Goal: Contribute content: Contribute content

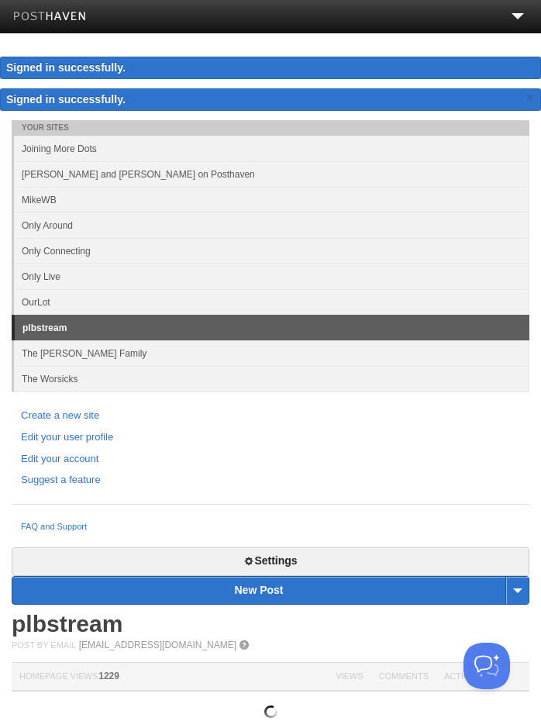
scroll to position [1, 0]
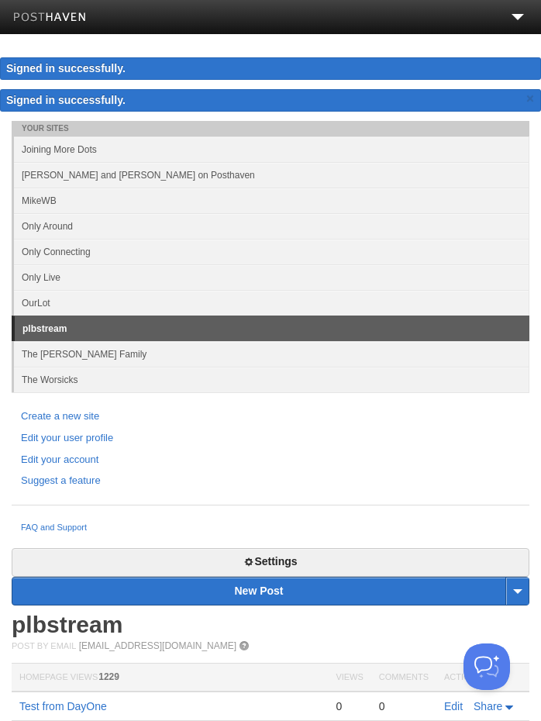
click at [102, 227] on link "Only Around" at bounding box center [271, 226] width 515 height 26
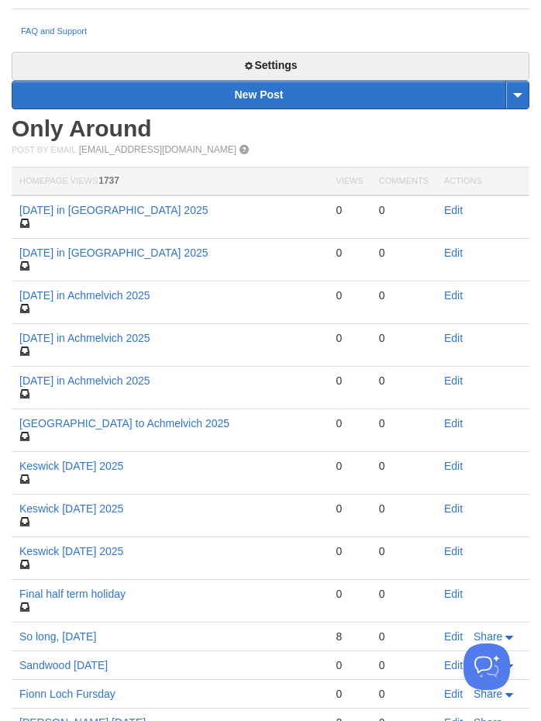
scroll to position [495, 0]
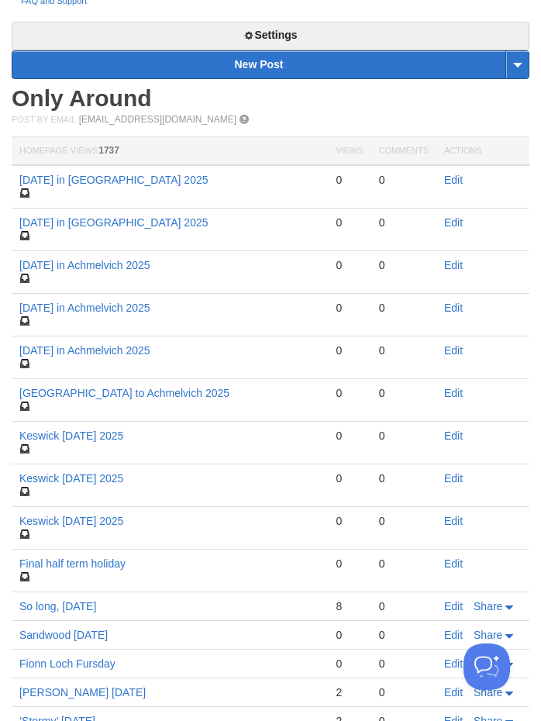
click at [311, 67] on link "New Post" at bounding box center [270, 64] width 516 height 27
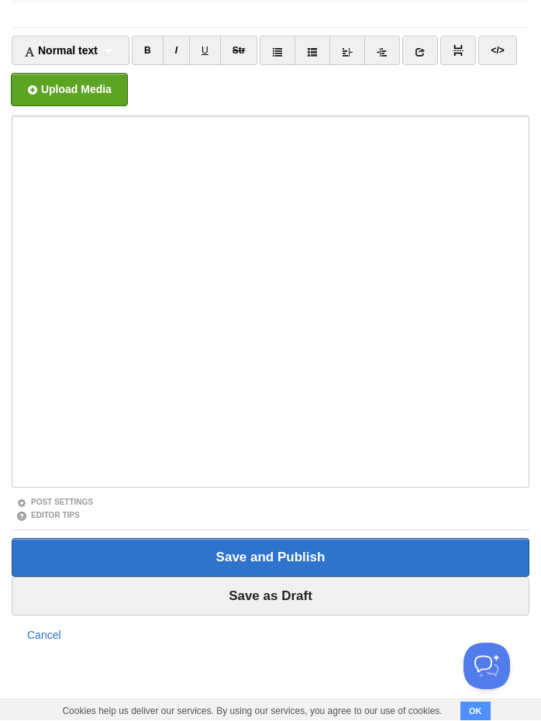
scroll to position [128, 0]
click at [174, 12] on input "Title" at bounding box center [271, 14] width 518 height 25
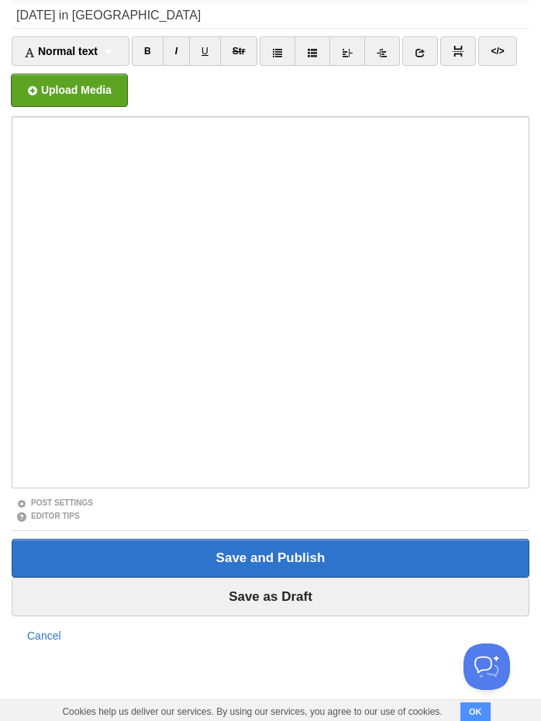
type input "Friday in Achmelvich"
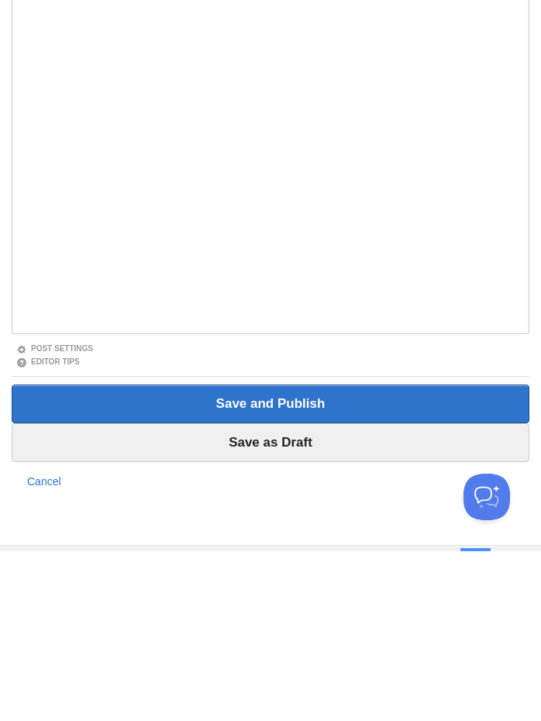
scroll to position [0, 0]
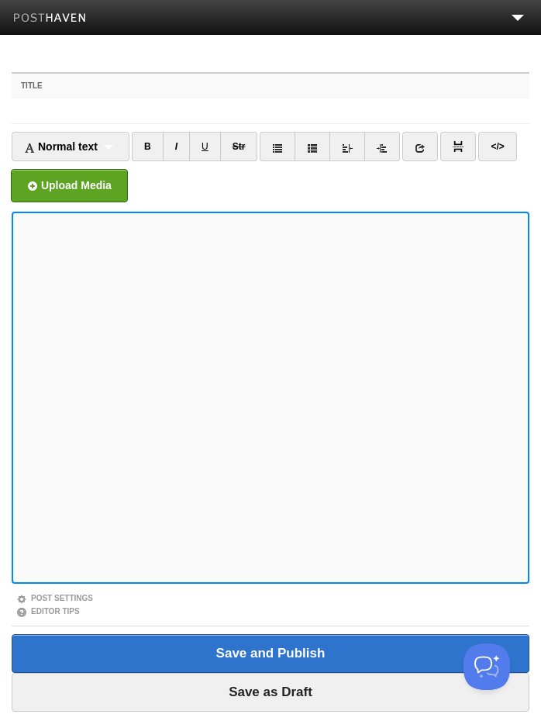
click at [115, 86] on label "Title" at bounding box center [271, 86] width 518 height 25
click at [115, 98] on input "Title" at bounding box center [271, 110] width 518 height 25
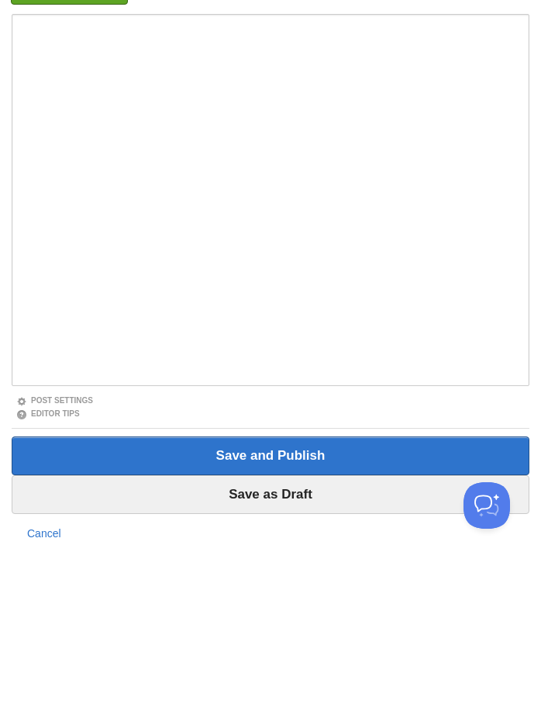
type input "Friday in Achmelvich"
click at [335, 636] on input "Save as Draft" at bounding box center [271, 655] width 518 height 39
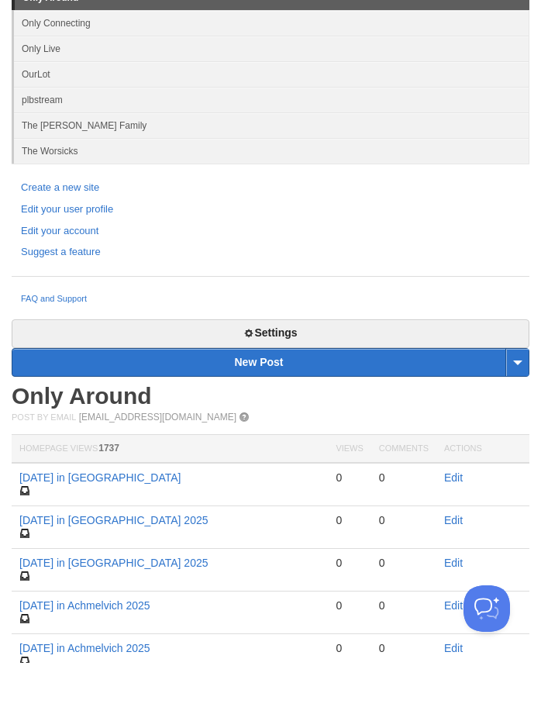
scroll to position [149, 0]
click at [459, 522] on link "Edit" at bounding box center [453, 526] width 19 height 12
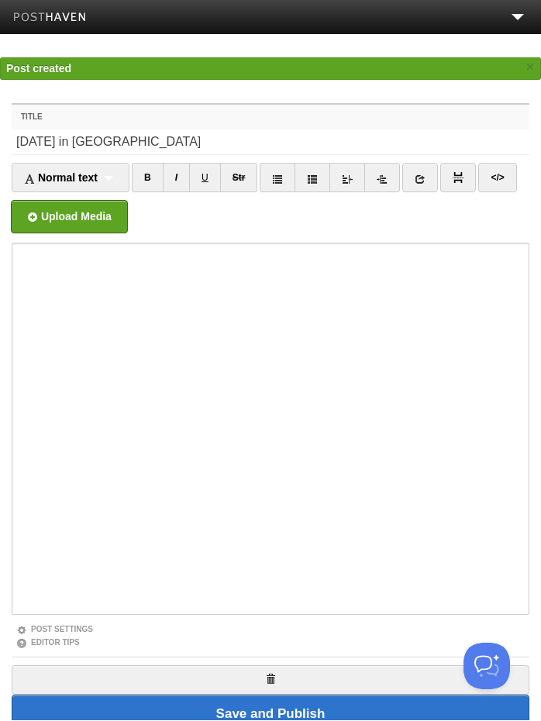
scroll to position [1, 0]
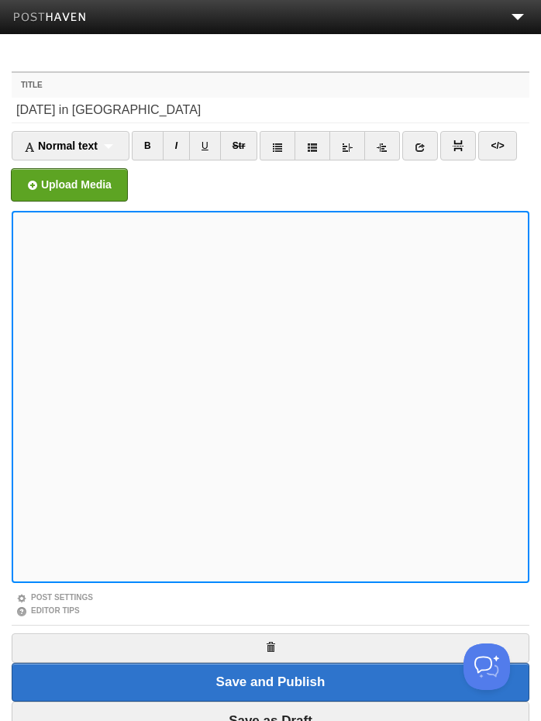
click at [233, 140] on link "Str" at bounding box center [239, 145] width 38 height 29
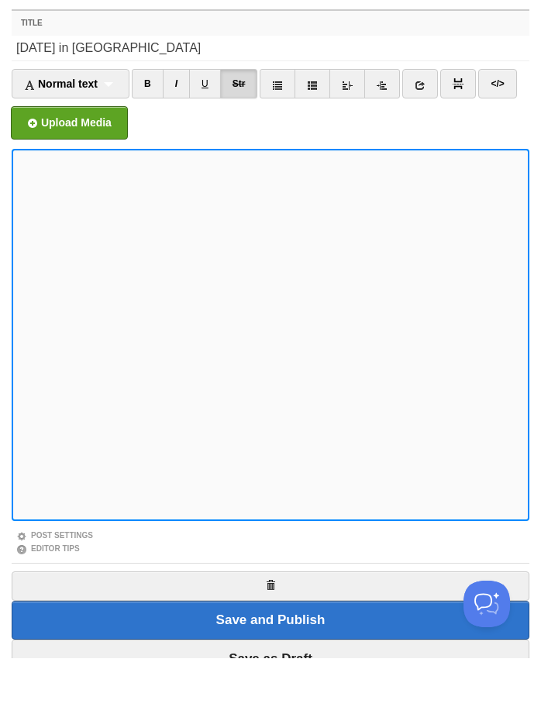
scroll to position [0, 0]
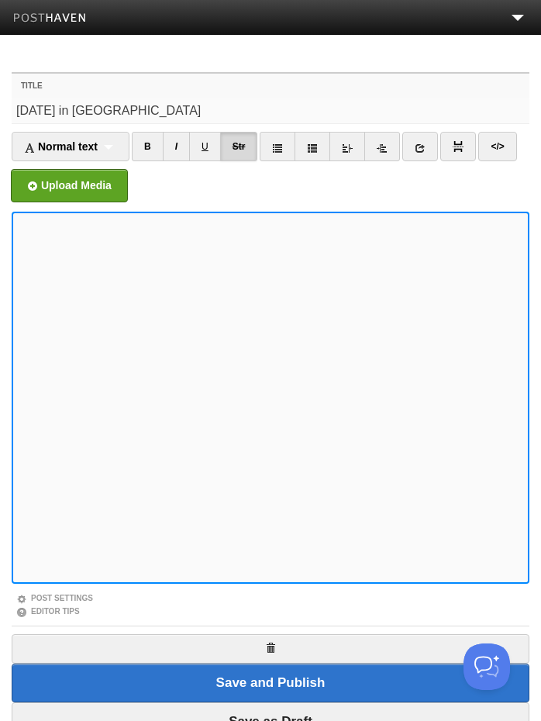
click at [222, 111] on input "Friday in Achmelvich" at bounding box center [271, 110] width 518 height 25
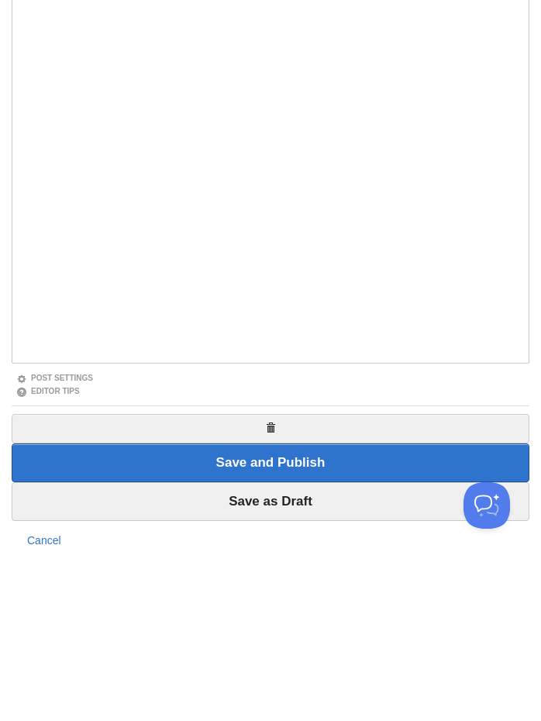
scroll to position [126, 0]
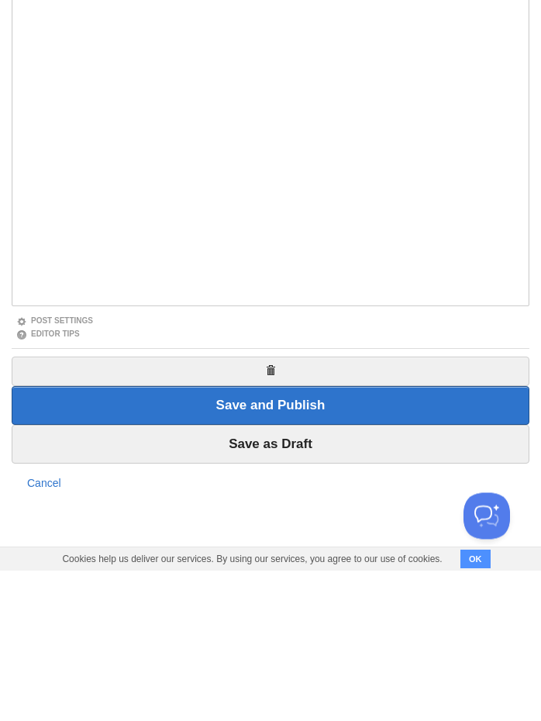
type input "Friday in Achmelvich 2025"
click at [336, 576] on input "Save as Draft" at bounding box center [271, 595] width 518 height 39
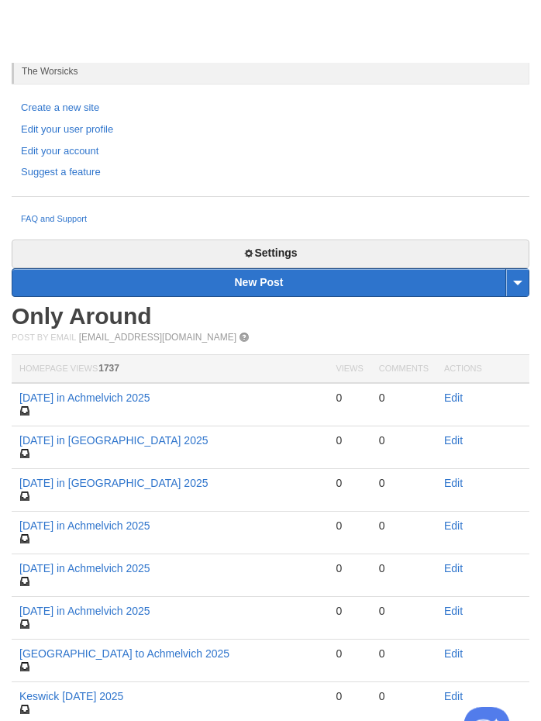
scroll to position [346, 0]
click at [162, 360] on td "[DATE] in [GEOGRAPHIC_DATA] 2025" at bounding box center [170, 378] width 316 height 43
click at [129, 373] on link "[DATE] in [GEOGRAPHIC_DATA] 2025" at bounding box center [113, 372] width 189 height 12
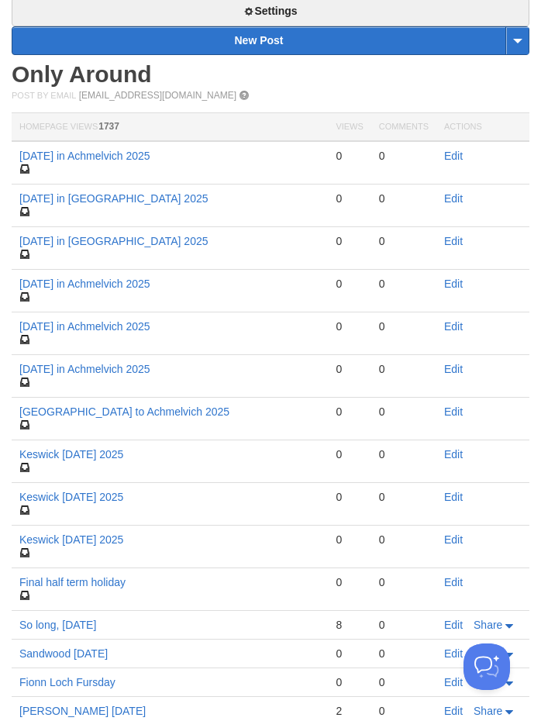
scroll to position [492, 0]
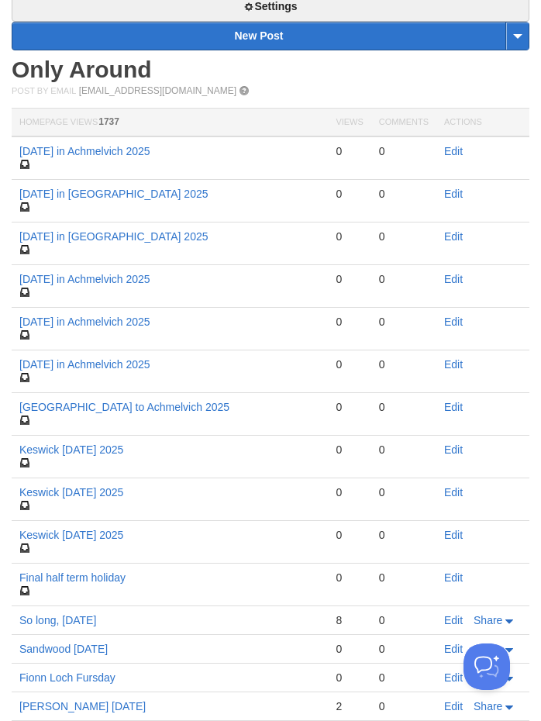
click at [461, 233] on link "Edit" at bounding box center [453, 236] width 19 height 12
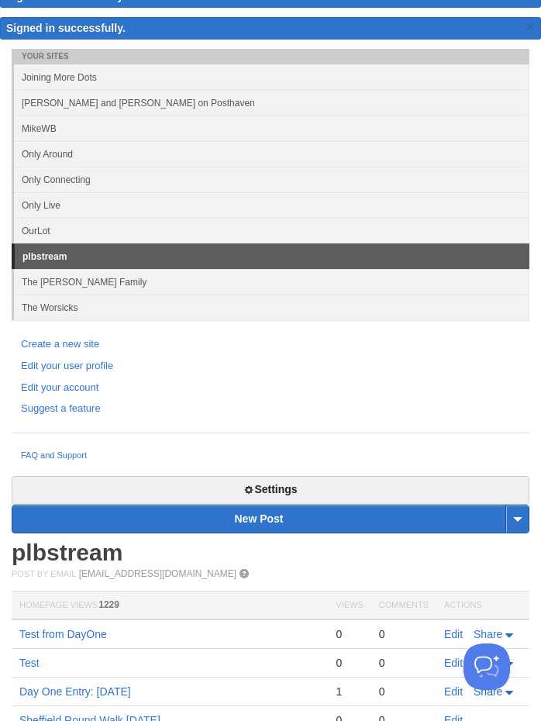
scroll to position [47, 0]
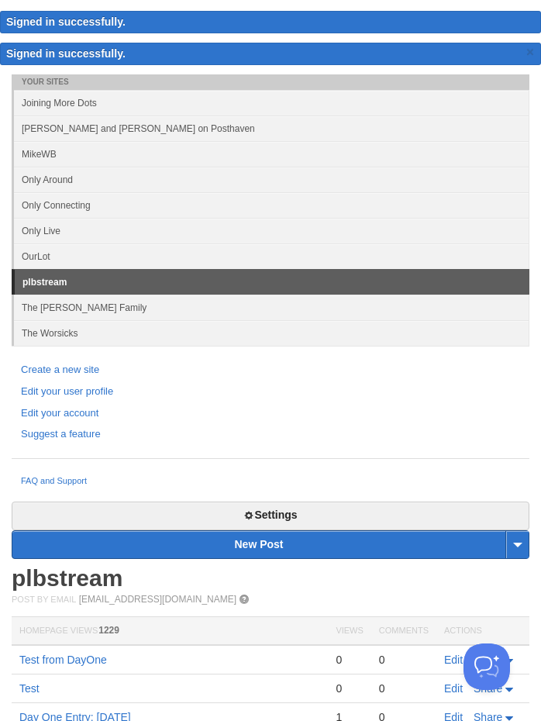
click at [46, 182] on link "Only Around" at bounding box center [271, 180] width 515 height 26
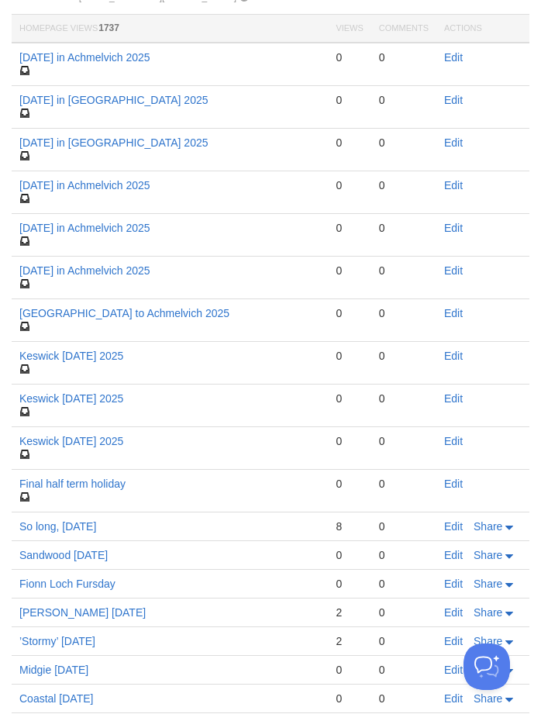
scroll to position [615, 0]
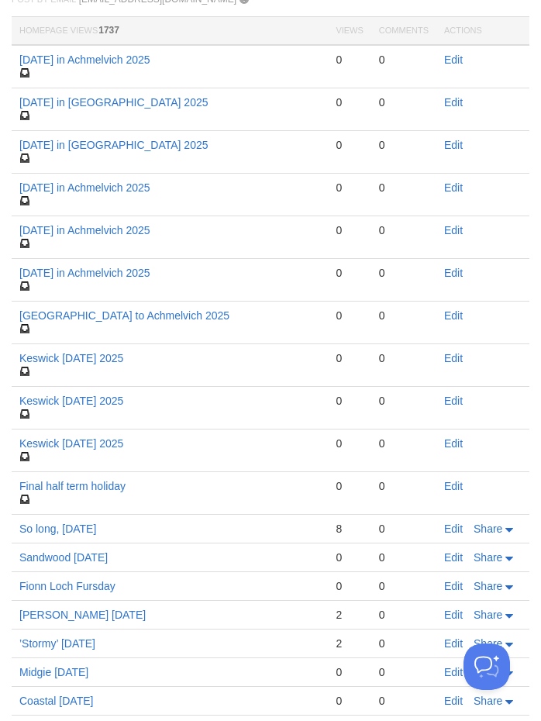
click at [448, 147] on link "Edit" at bounding box center [453, 145] width 19 height 12
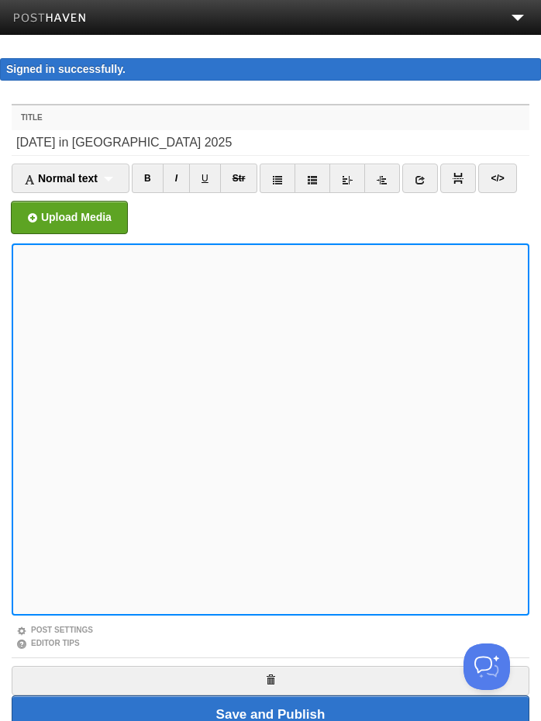
scroll to position [158, 0]
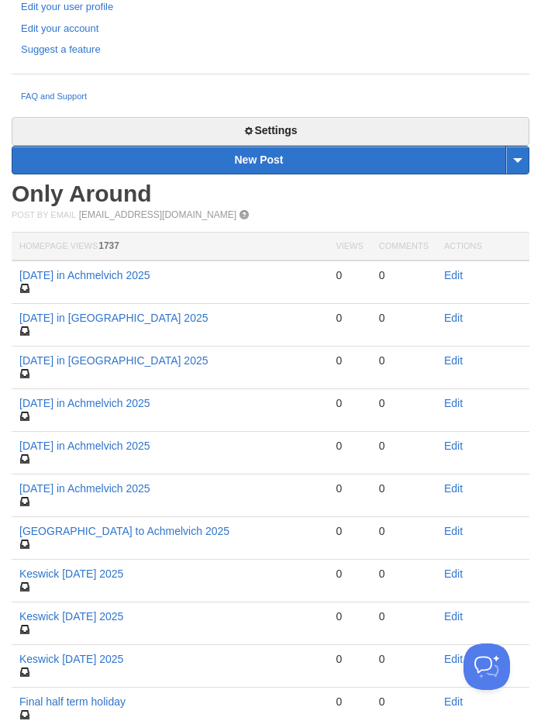
scroll to position [432, 0]
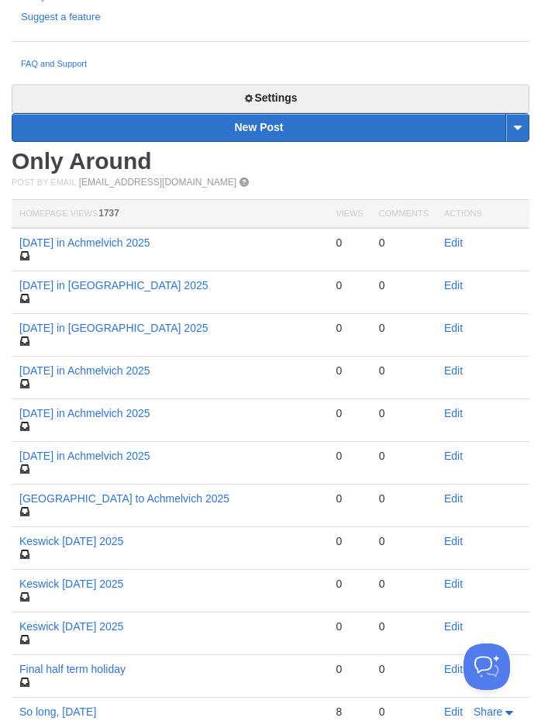
click at [275, 129] on link "New Post" at bounding box center [270, 127] width 516 height 27
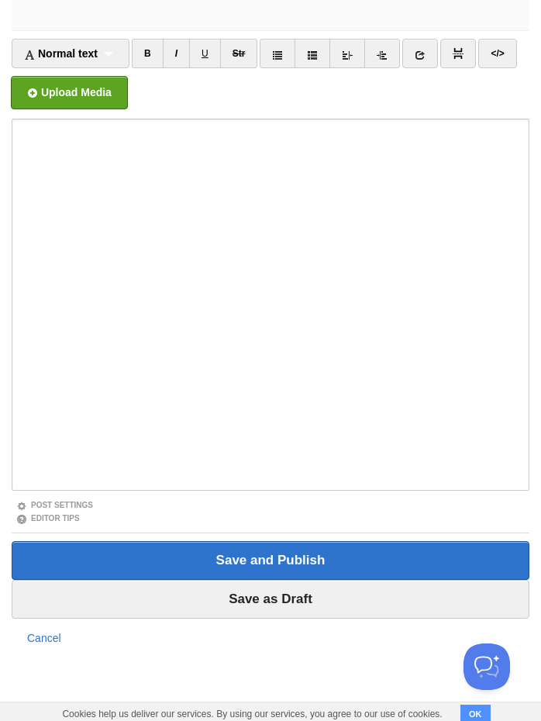
scroll to position [127, 0]
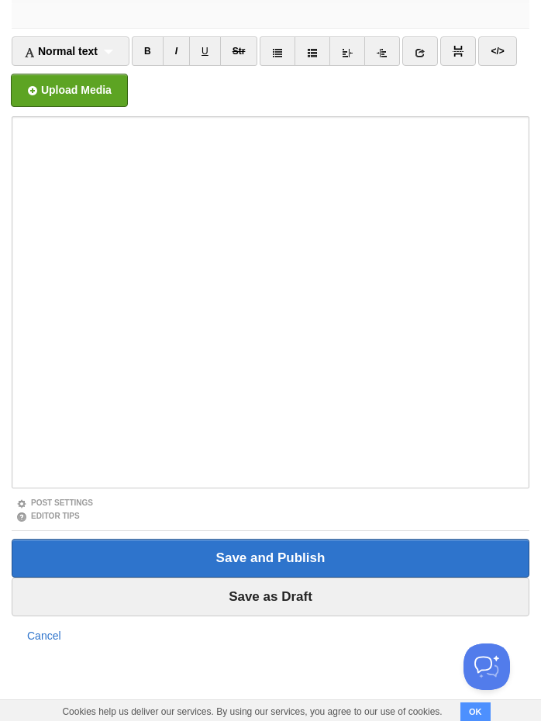
click at [128, 22] on input "Title" at bounding box center [271, 15] width 518 height 25
type input "Achmelvich to [GEOGRAPHIC_DATA] … and beyond 2025"
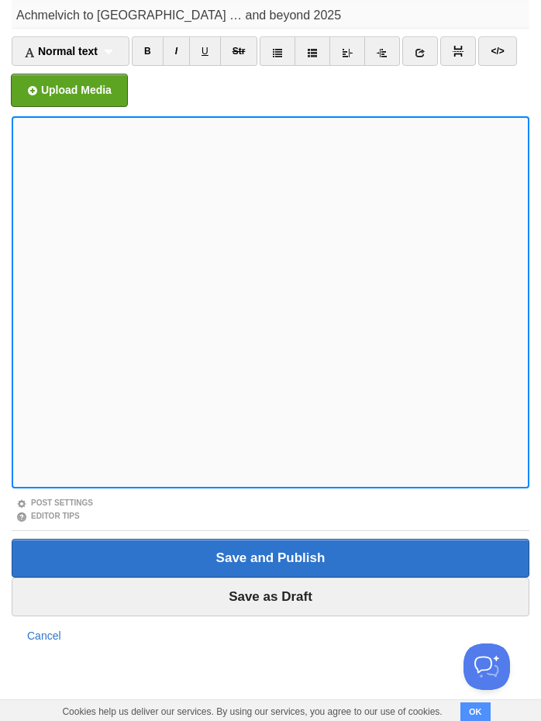
click at [43, 21] on input "Achmelvich to [GEOGRAPHIC_DATA] … and beyond 2025" at bounding box center [271, 15] width 518 height 25
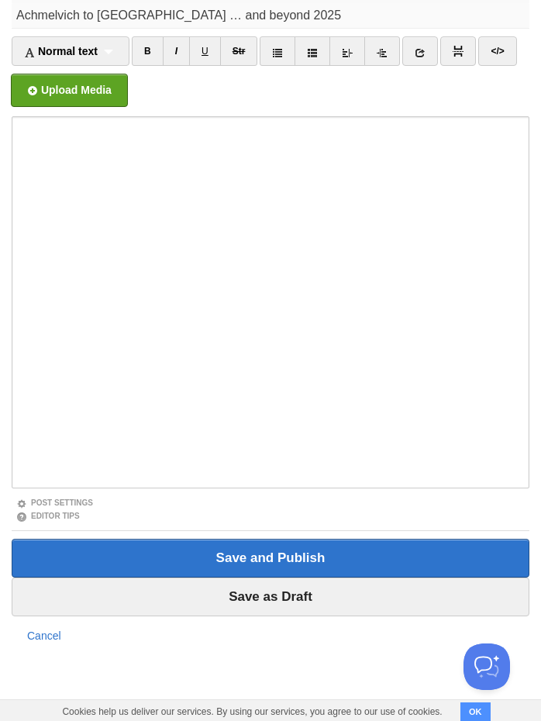
click at [56, 14] on input "Achmelvich to [GEOGRAPHIC_DATA] … and beyond 2025" at bounding box center [271, 15] width 518 height 25
click at [56, 13] on input "Achmelvich to [GEOGRAPHIC_DATA] … and beyond 2025" at bounding box center [271, 15] width 518 height 25
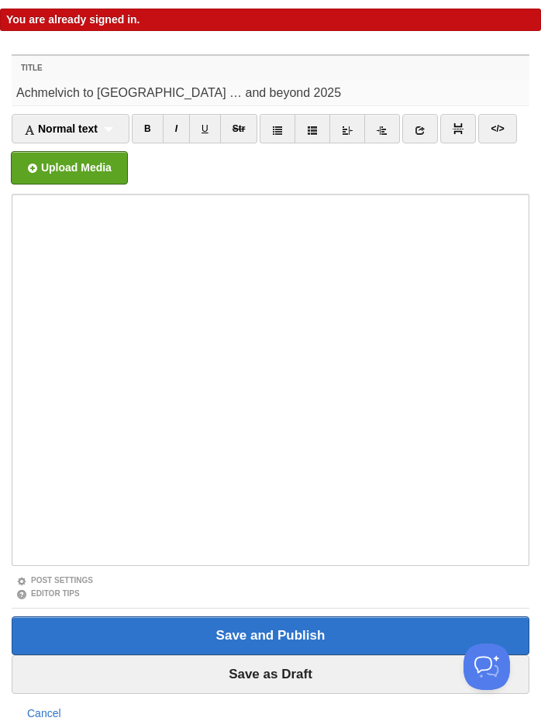
scroll to position [24, 0]
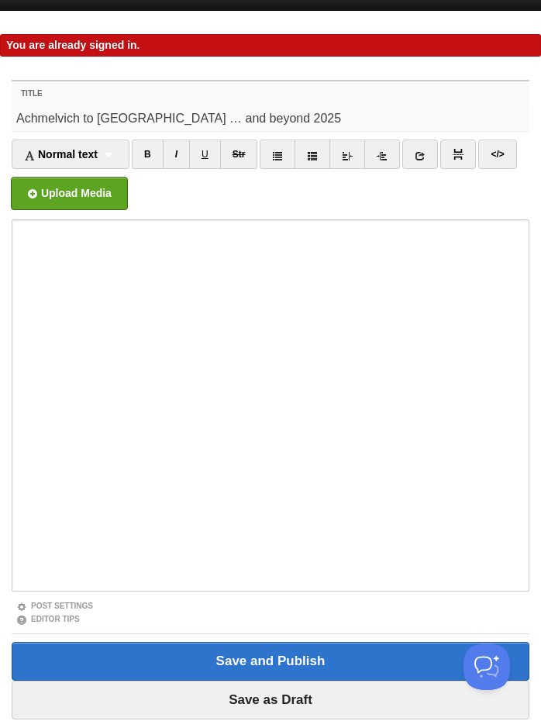
click at [73, 131] on input "Achmelvich to [GEOGRAPHIC_DATA] … and beyond 2025" at bounding box center [271, 118] width 518 height 25
type input "[GEOGRAPHIC_DATA] to [GEOGRAPHIC_DATA] 2025"
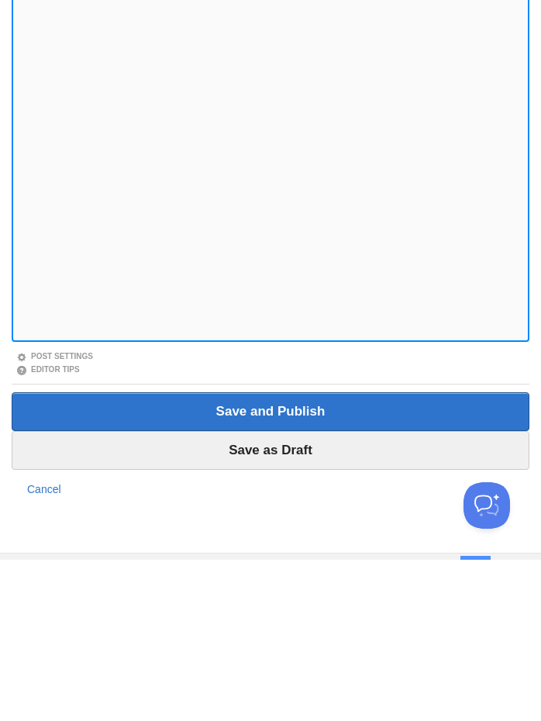
scroll to position [128, 0]
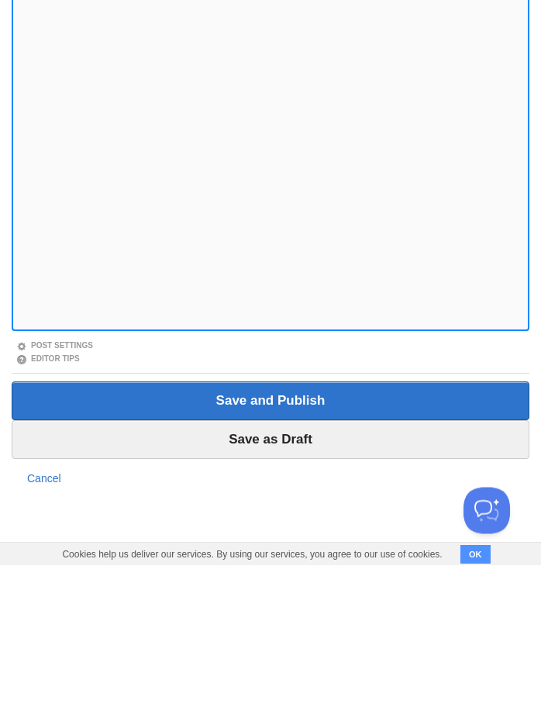
click at [301, 577] on input "Save as Draft" at bounding box center [271, 596] width 518 height 39
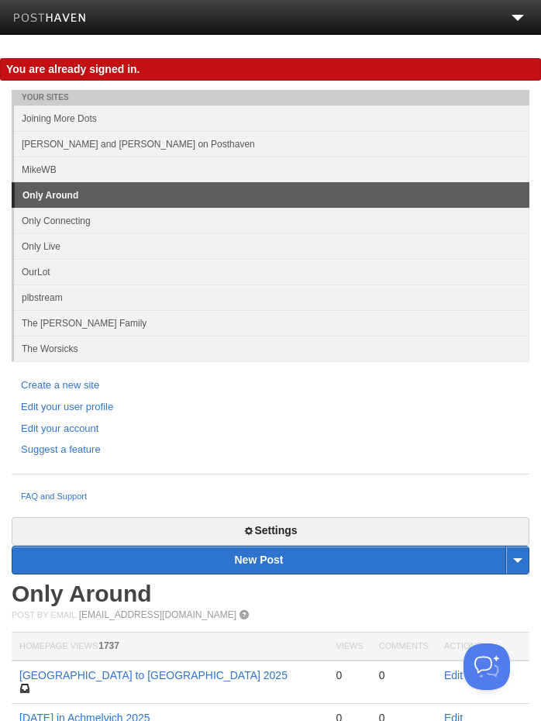
click at [520, 22] on link at bounding box center [518, 21] width 12 height 12
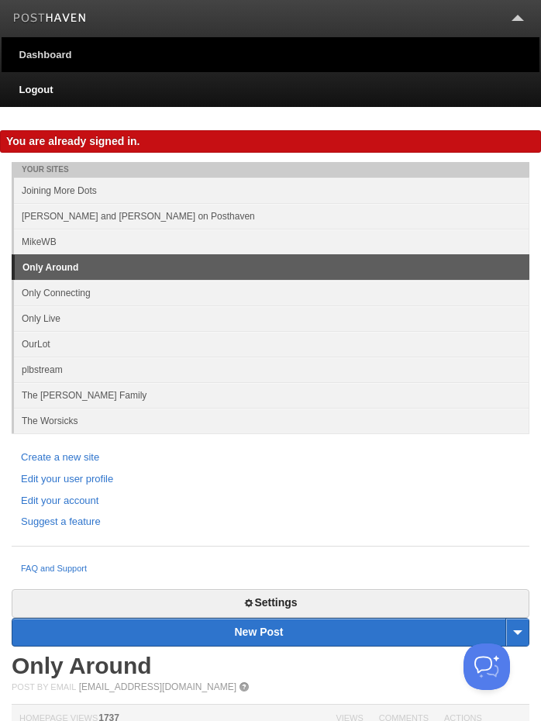
click at [75, 66] on link "Dashboard" at bounding box center [271, 54] width 538 height 35
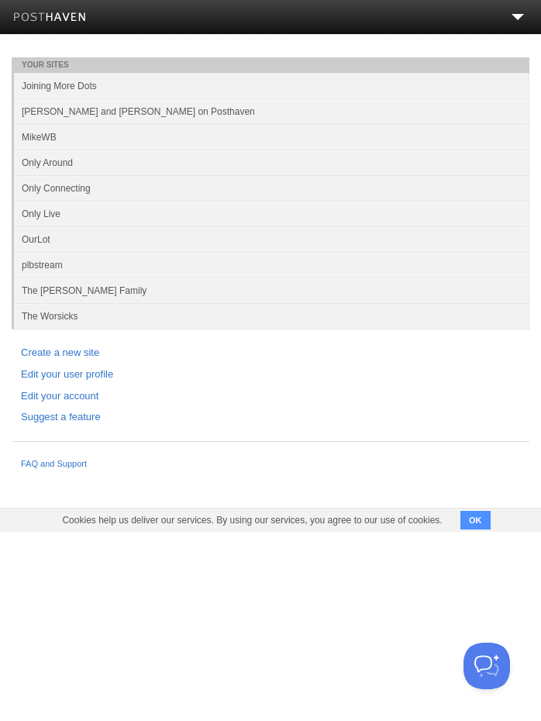
scroll to position [1, 0]
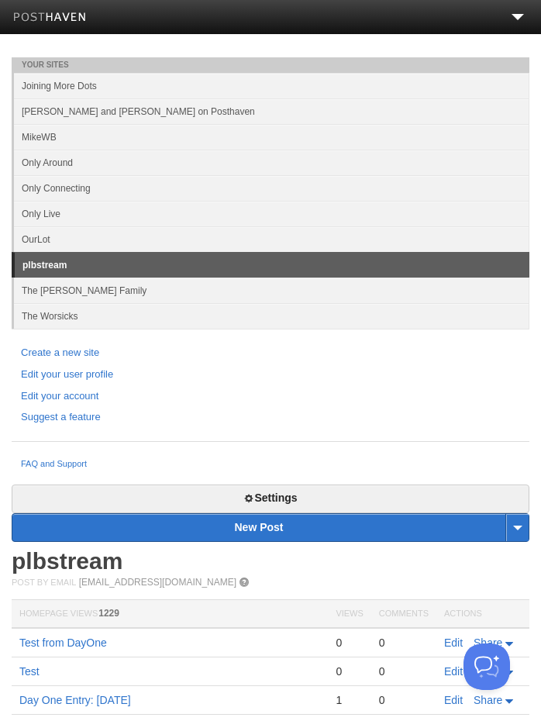
click at [101, 164] on link "Only Around" at bounding box center [271, 163] width 515 height 26
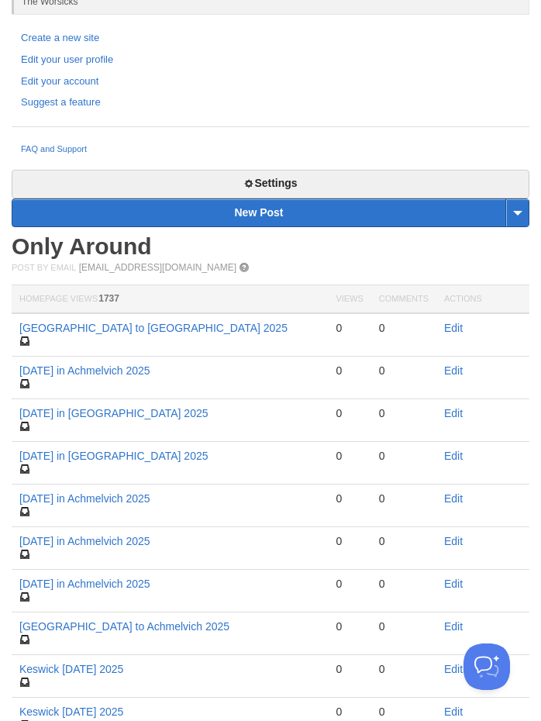
scroll to position [321, 0]
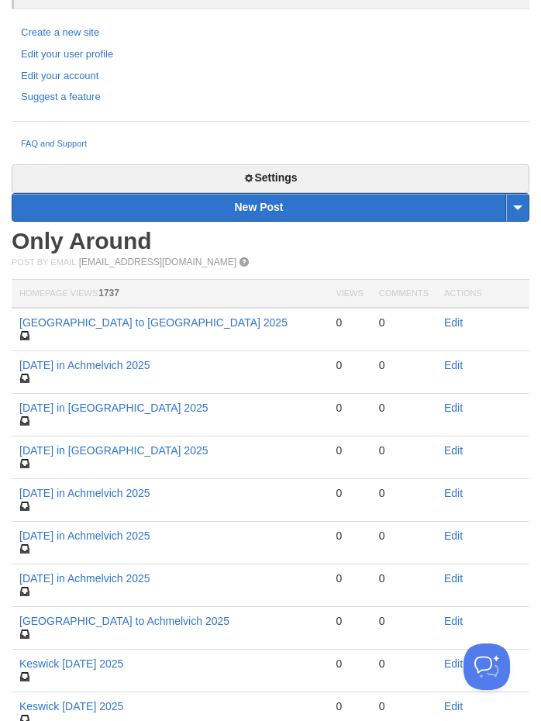
click at [457, 364] on link "Edit" at bounding box center [453, 365] width 19 height 12
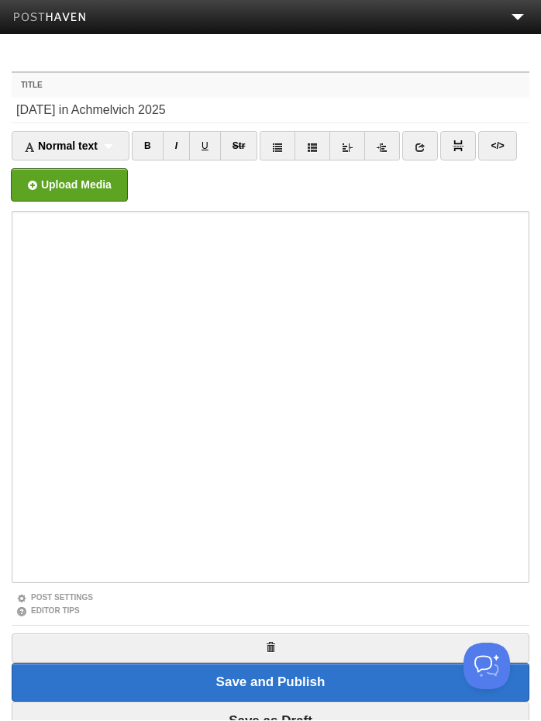
scroll to position [1, 0]
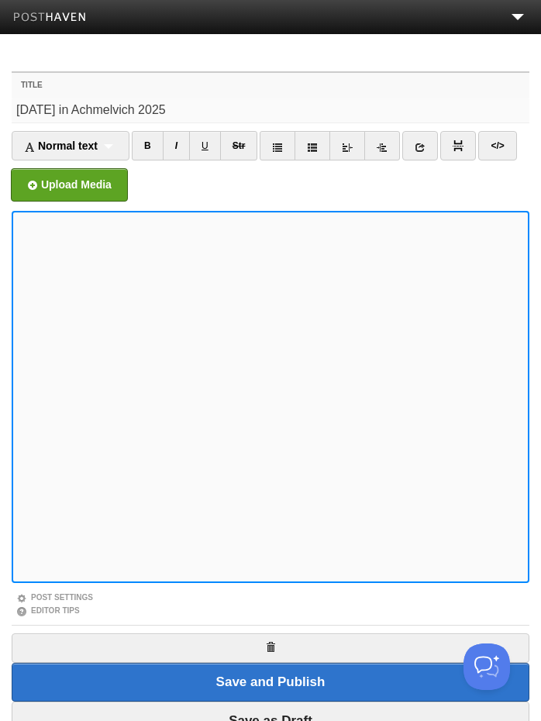
click at [122, 110] on input "[DATE] in Achmelvich 2025" at bounding box center [271, 110] width 518 height 25
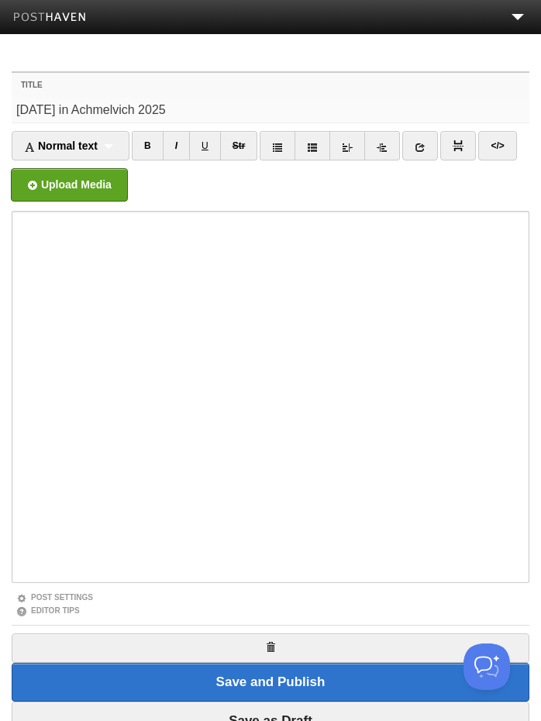
scroll to position [0, 0]
click at [31, 107] on input "[DATE] in Achmelvich 2025" at bounding box center [271, 110] width 518 height 25
paste input "[PERSON_NAME] to [GEOGRAPHIC_DATA] … and beyond"
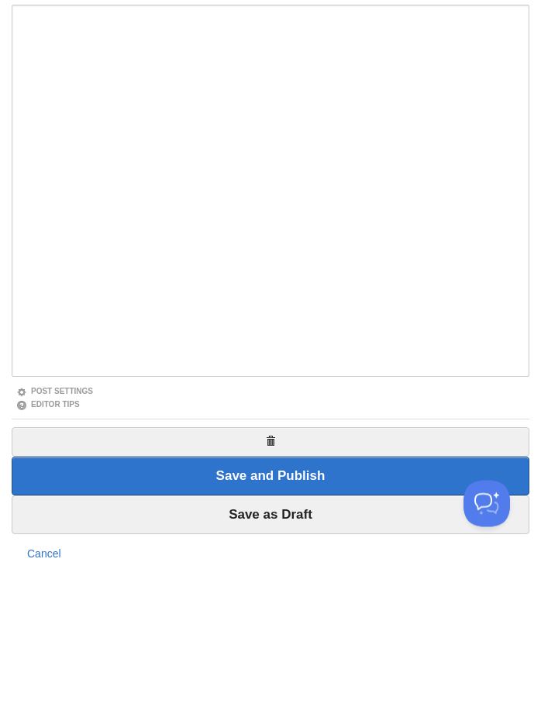
scroll to position [126, 0]
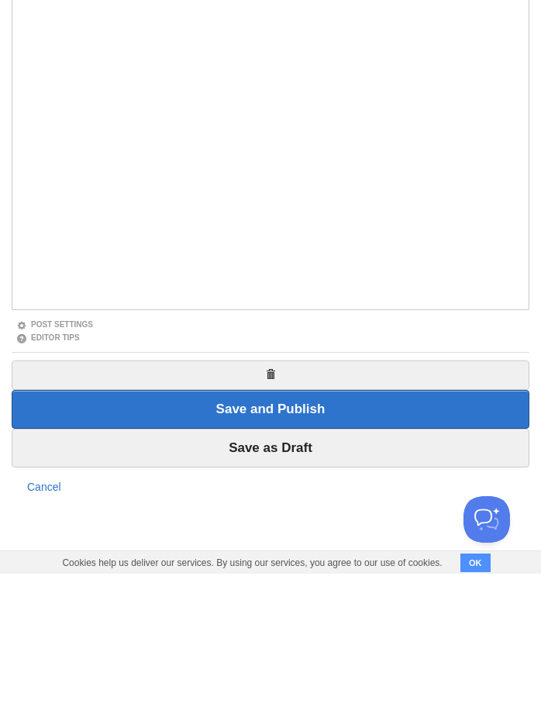
type input "Achmelvich to [GEOGRAPHIC_DATA] … and beyond 2025"
click at [323, 576] on input "Save as Draft" at bounding box center [271, 595] width 518 height 39
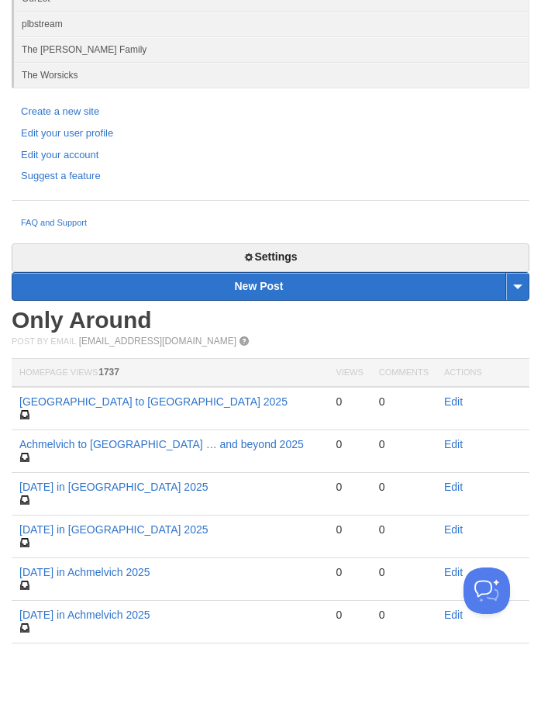
scroll to position [197, 0]
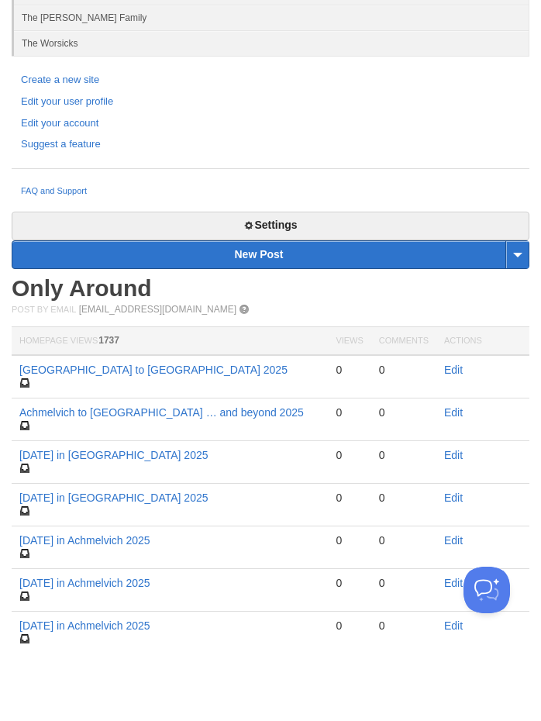
click at [330, 330] on link "New Post" at bounding box center [270, 331] width 516 height 27
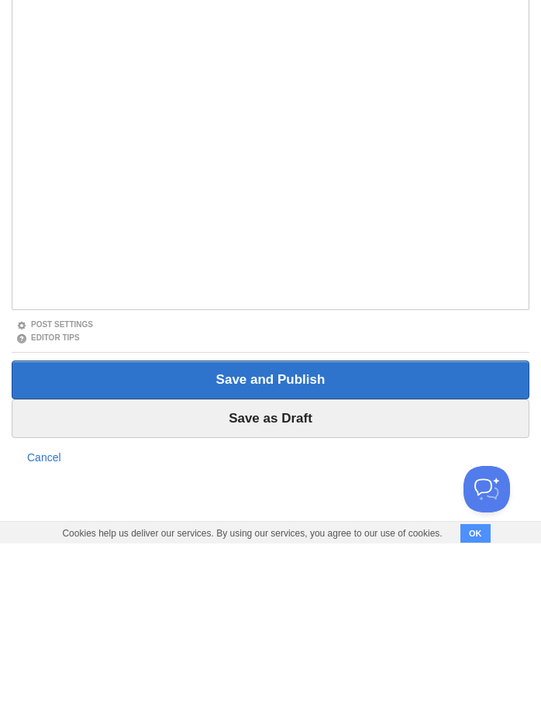
scroll to position [95, 0]
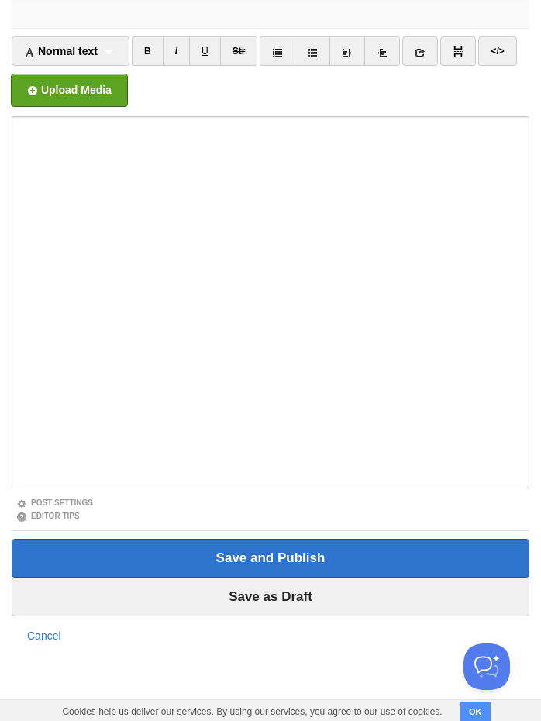
click at [164, 14] on input "Title" at bounding box center [271, 15] width 518 height 25
type input "Sunday in Rome 2025"
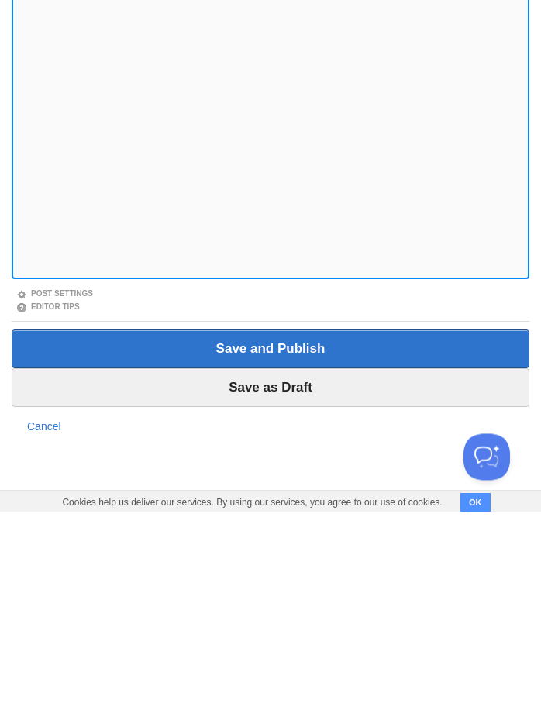
scroll to position [96, 0]
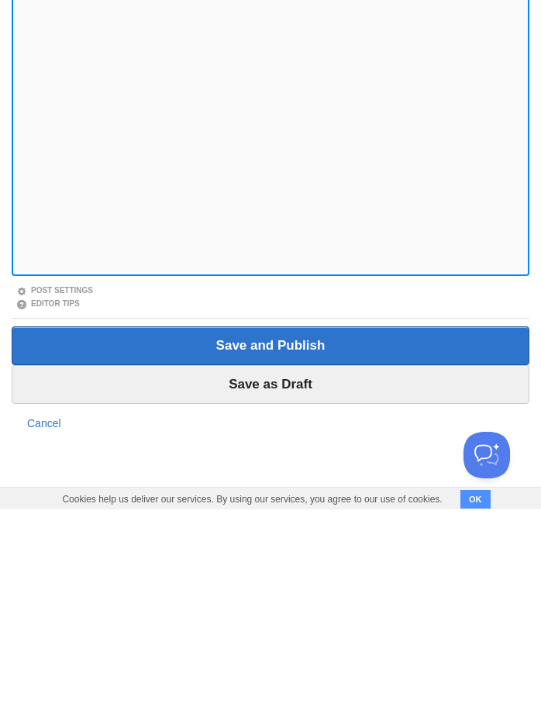
click at [262, 577] on input "Save as Draft" at bounding box center [271, 596] width 518 height 39
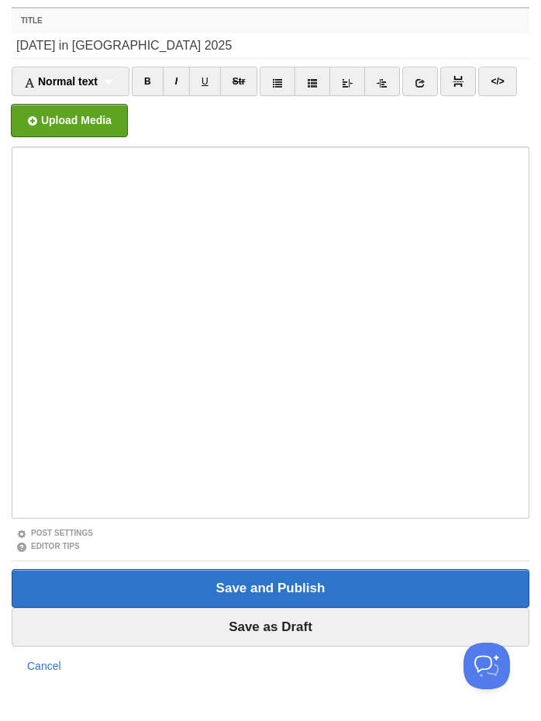
scroll to position [58, 0]
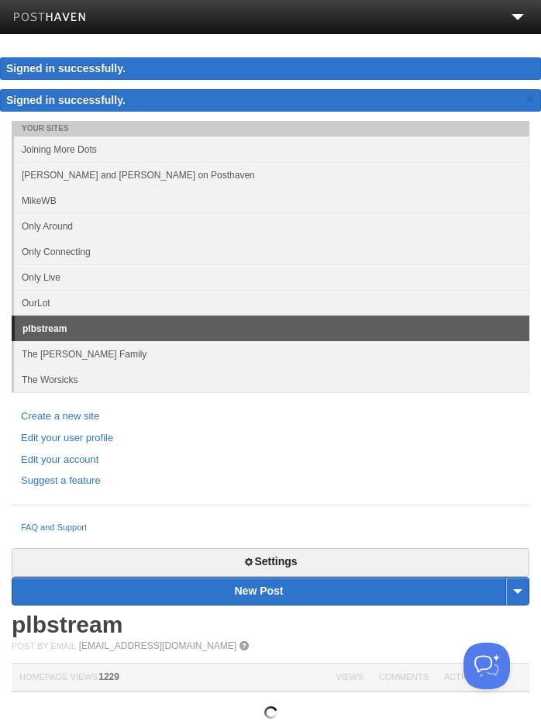
scroll to position [1, 0]
click at [88, 227] on link "Only Around" at bounding box center [271, 226] width 515 height 26
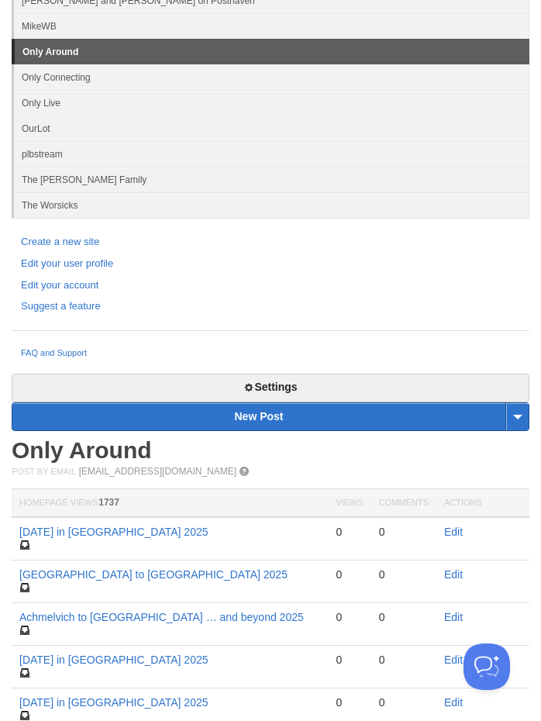
scroll to position [176, 0]
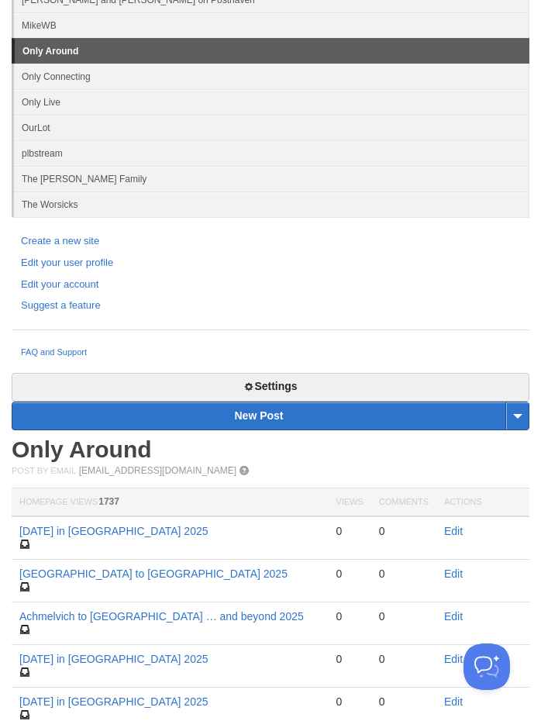
click at [457, 526] on link "Edit" at bounding box center [453, 531] width 19 height 12
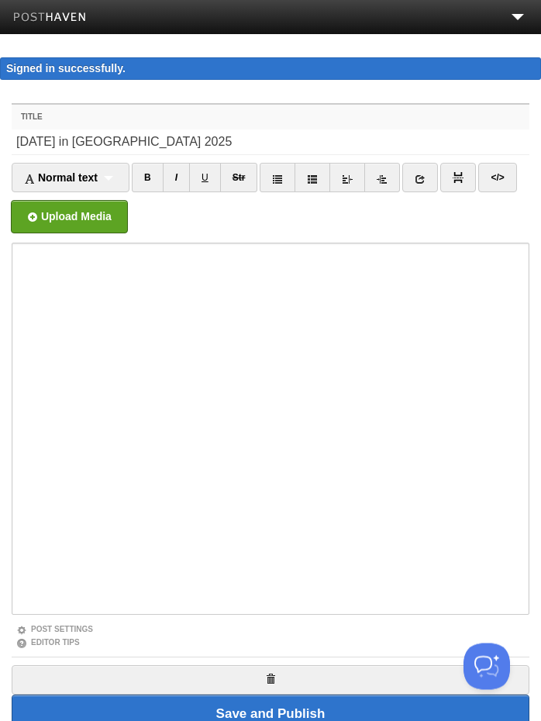
scroll to position [1, 0]
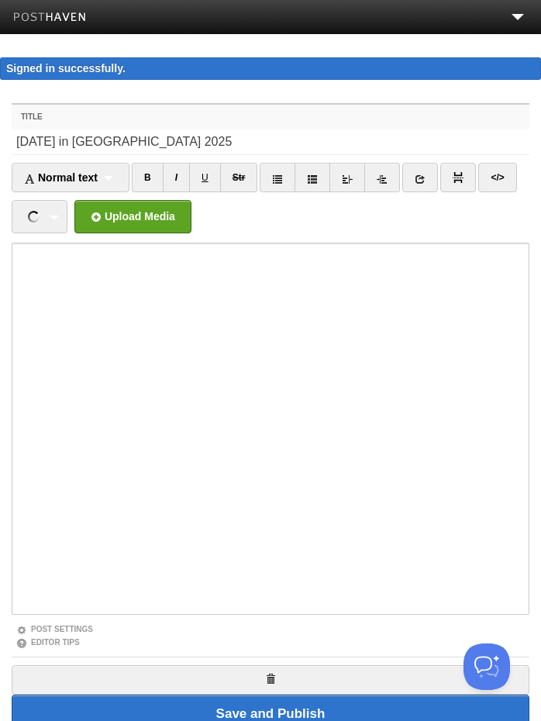
click at [56, 216] on link "IMG_3705.jpeg 3.22 MB Cancel IMG_3706.jpeg 3.30 MB Cancel IMG_3708.jpeg 3.52 MB…" at bounding box center [40, 216] width 56 height 33
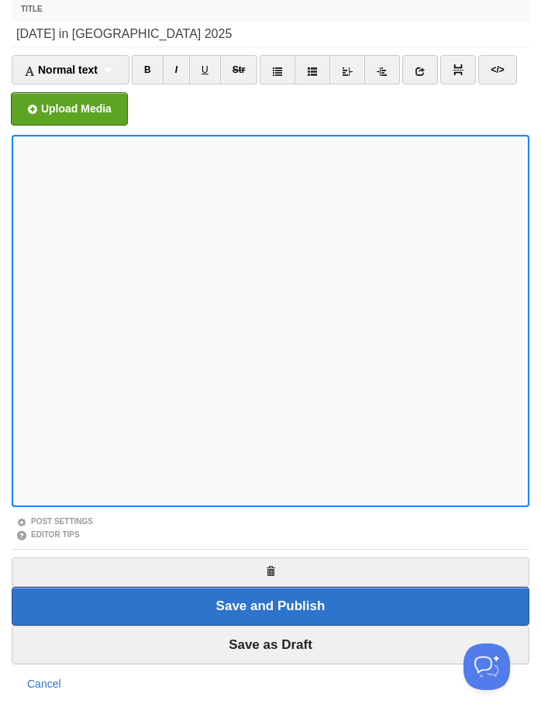
click at [312, 646] on input "Save as Draft" at bounding box center [271, 644] width 518 height 39
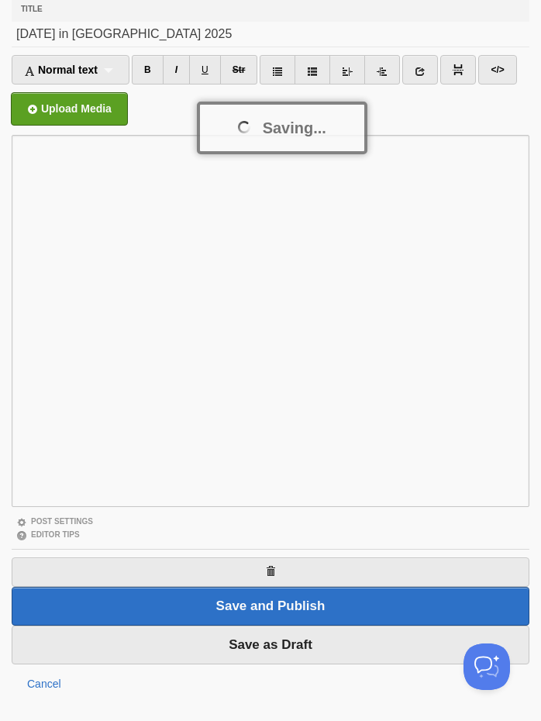
scroll to position [108, 0]
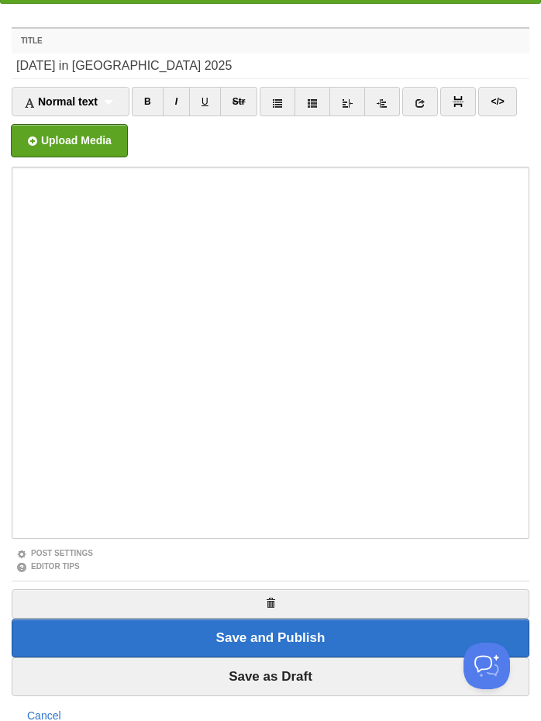
scroll to position [90, 0]
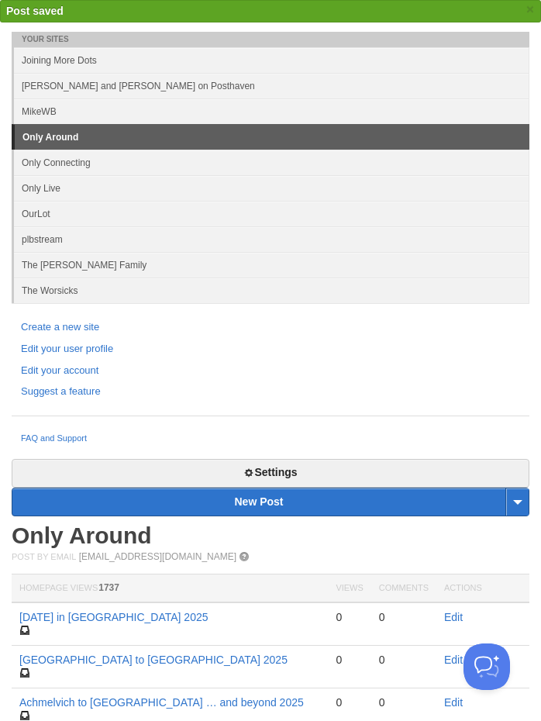
click at [88, 619] on link "[DATE] in [GEOGRAPHIC_DATA] 2025" at bounding box center [113, 617] width 189 height 12
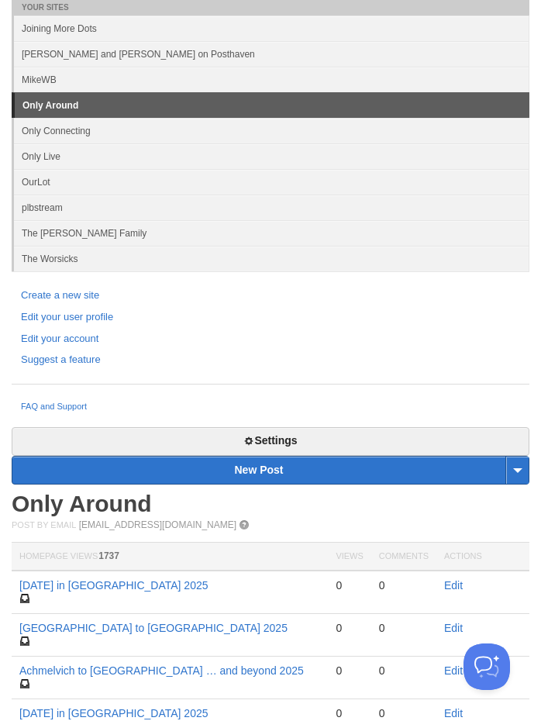
scroll to position [115, 0]
